Goal: Task Accomplishment & Management: Use online tool/utility

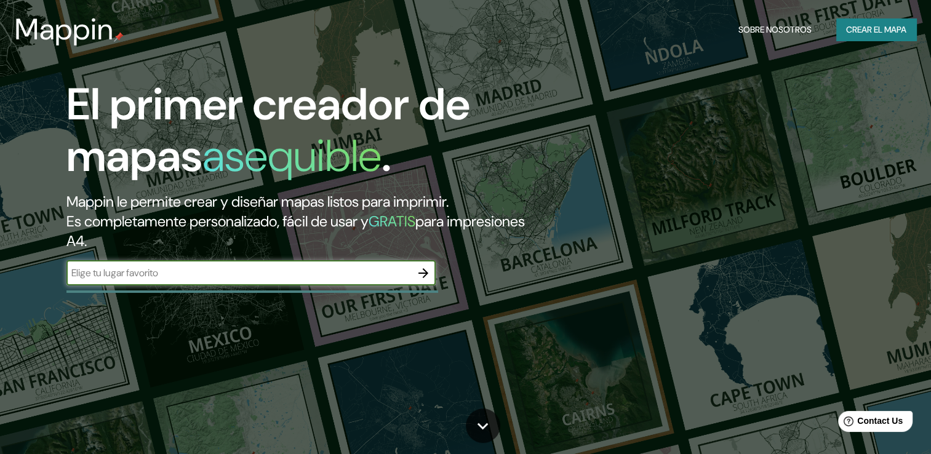
click at [352, 279] on input "text" at bounding box center [238, 273] width 344 height 14
type input "santa cruz, guanacaste"
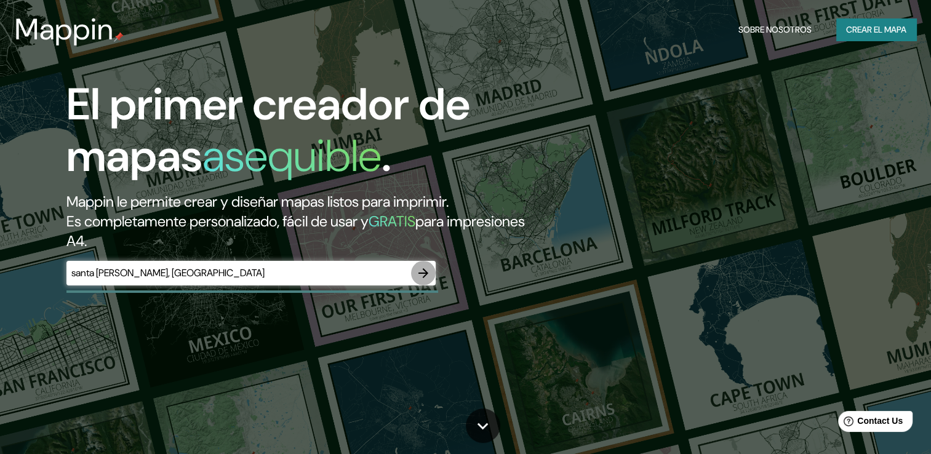
click at [429, 274] on icon "button" at bounding box center [423, 273] width 15 height 15
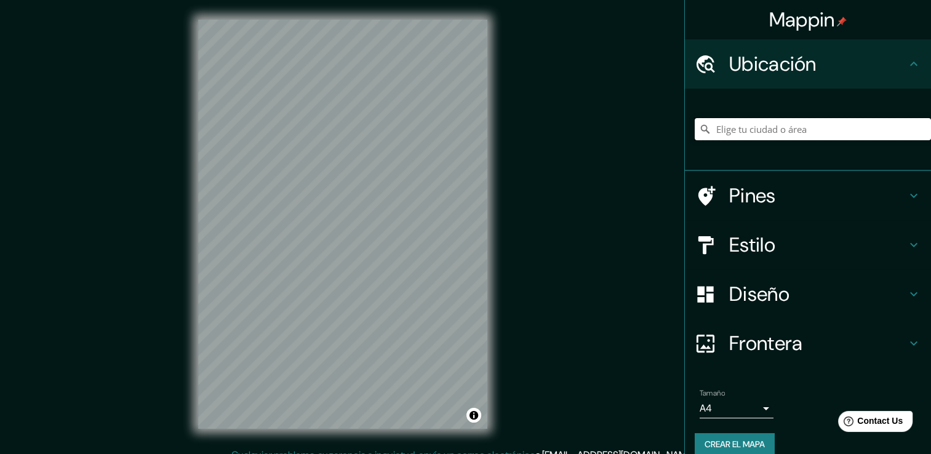
click at [834, 138] on input "Elige tu ciudad o área" at bounding box center [812, 129] width 236 height 22
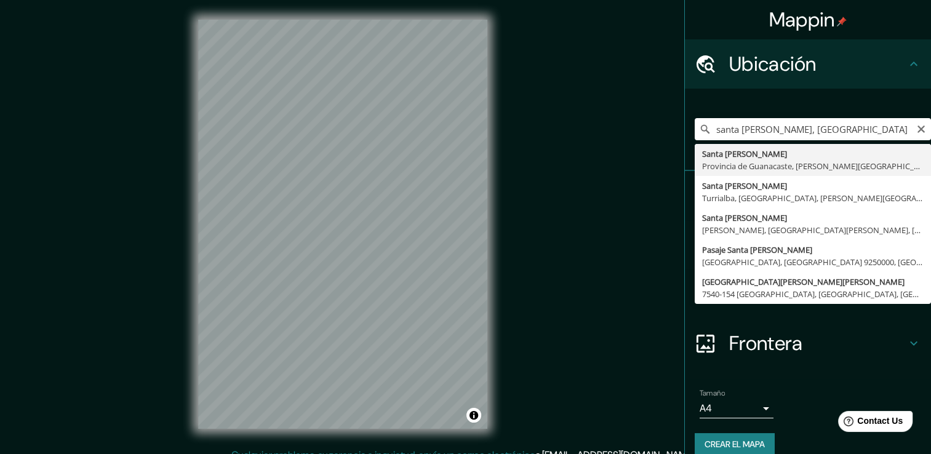
type input "Santa Cruz, Provincia de Guanacaste, Costa Rica"
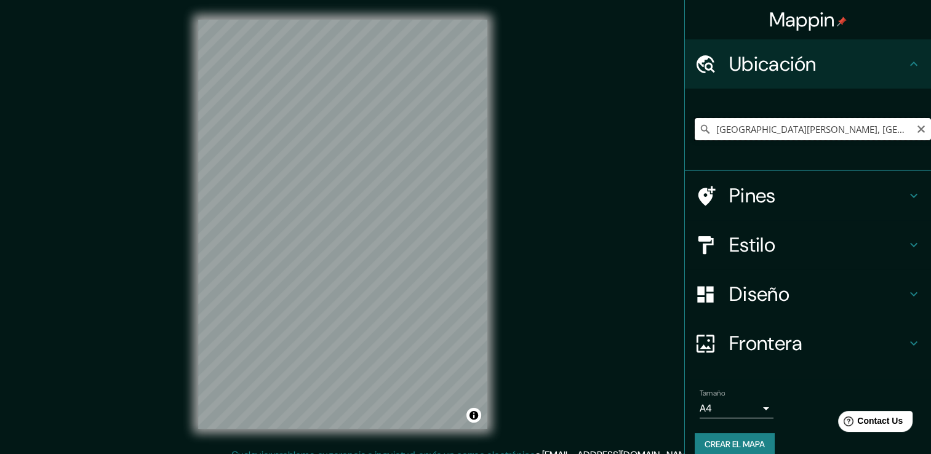
click at [892, 127] on input "Santa Cruz, Provincia de Guanacaste, Costa Rica" at bounding box center [812, 129] width 236 height 22
click at [916, 127] on icon "Claro" at bounding box center [921, 129] width 10 height 10
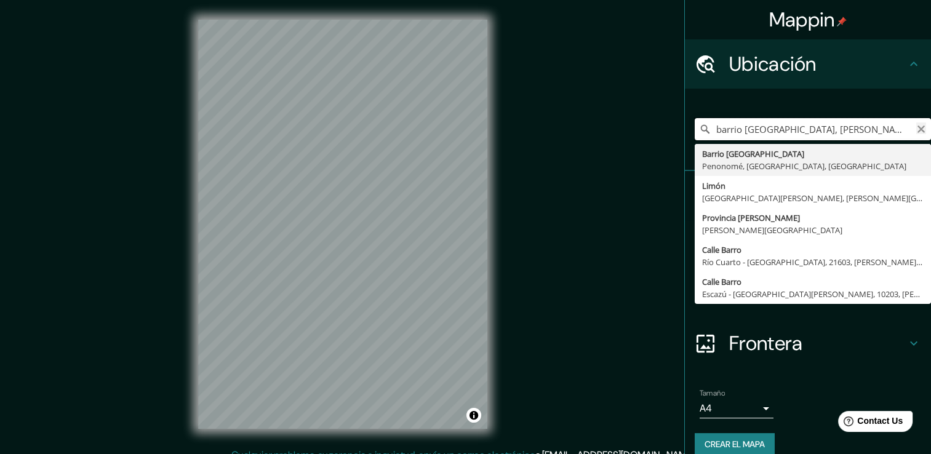
type input "barrio limon, costa r"
click at [917, 129] on icon "Claro" at bounding box center [920, 128] width 7 height 7
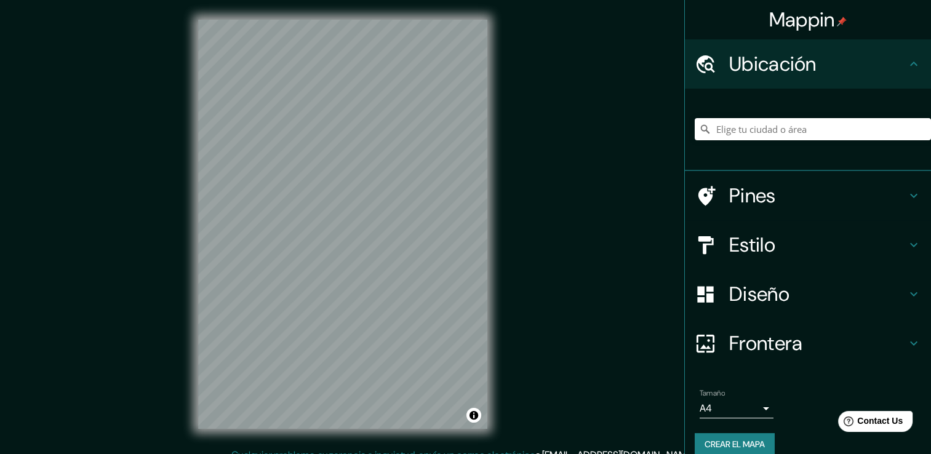
click at [592, 198] on div "Mappin Ubicación Barrio El Limón Penonomé, Provincia de Panamá Oeste, Panamá Li…" at bounding box center [465, 233] width 931 height 467
